Goal: Find specific page/section: Find specific page/section

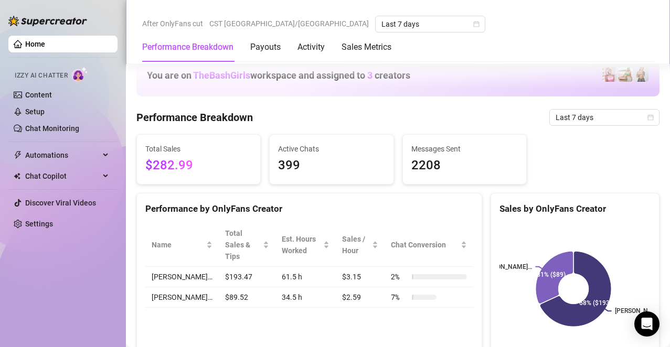
scroll to position [626, 0]
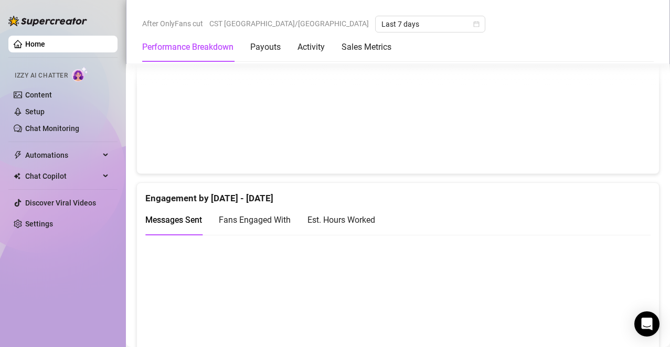
scroll to position [609, 0]
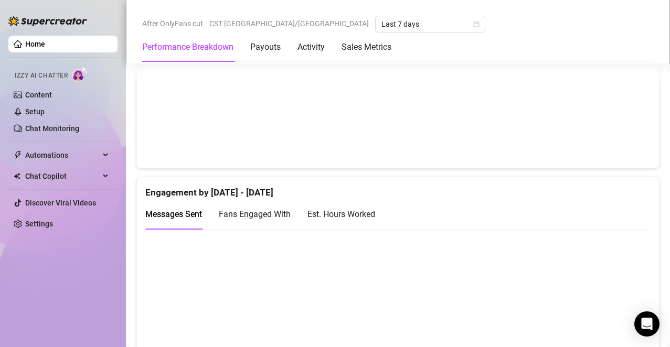
click at [356, 215] on div "Est. Hours Worked" at bounding box center [341, 214] width 68 height 13
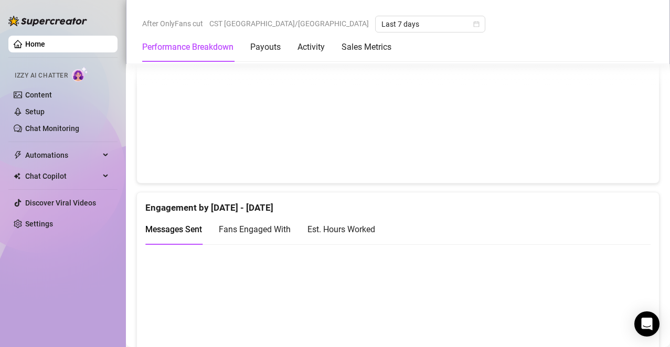
scroll to position [615, 0]
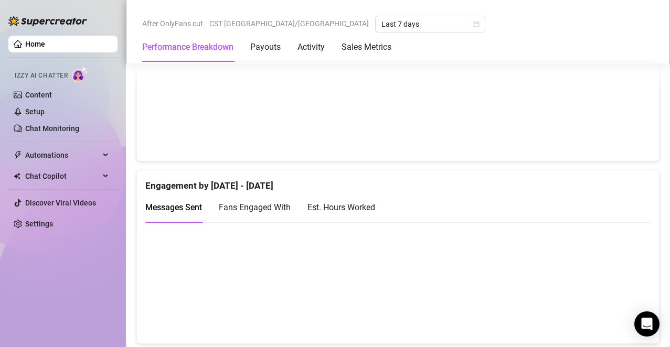
click at [370, 199] on div "Est. Hours Worked" at bounding box center [341, 208] width 68 height 30
